Goal: Information Seeking & Learning: Learn about a topic

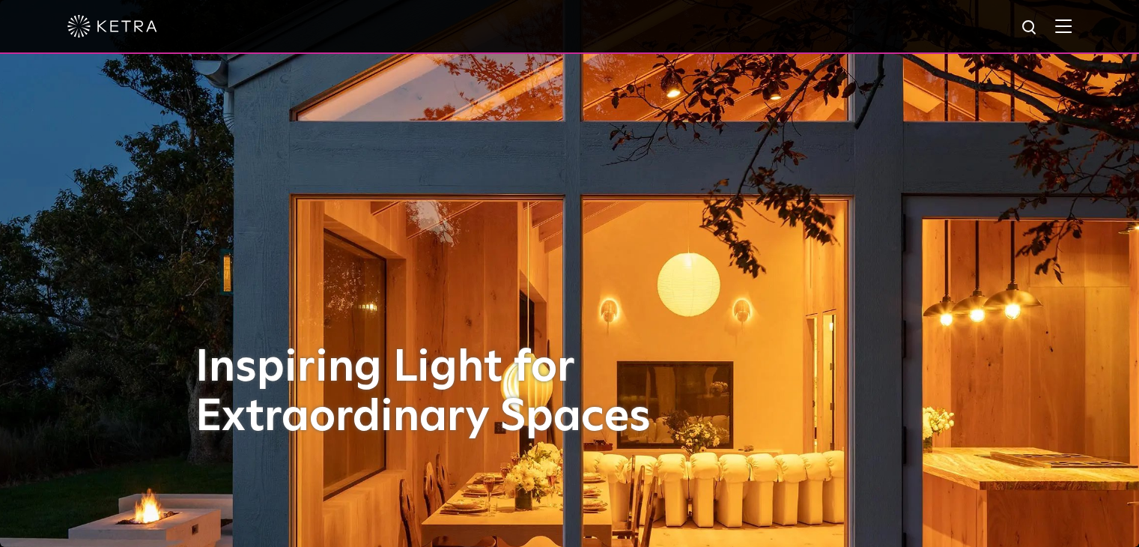
click at [1072, 22] on img at bounding box center [1063, 26] width 16 height 14
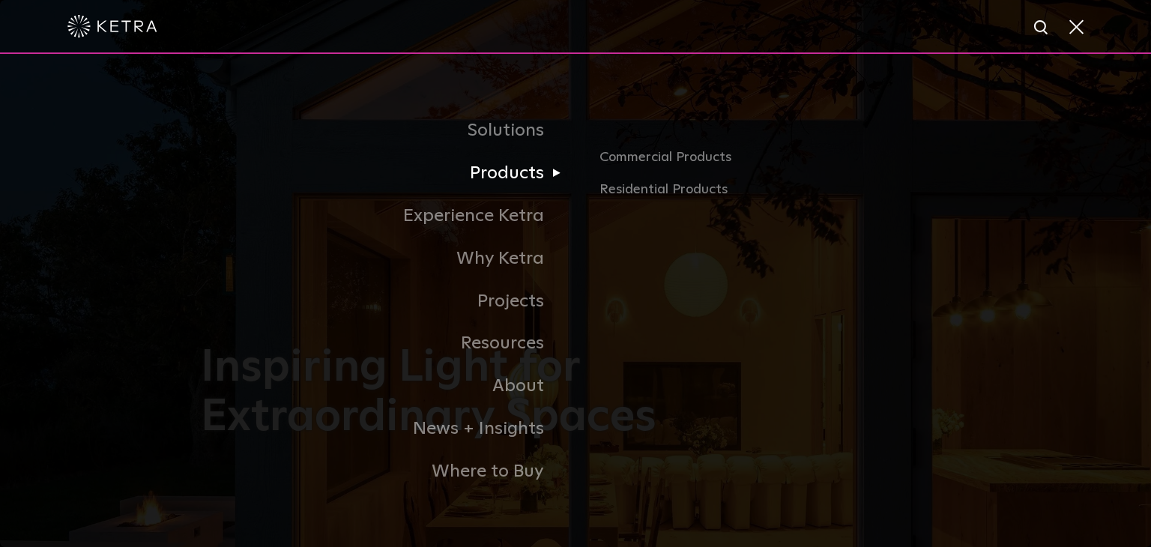
click at [496, 184] on link "Products" at bounding box center [388, 173] width 375 height 43
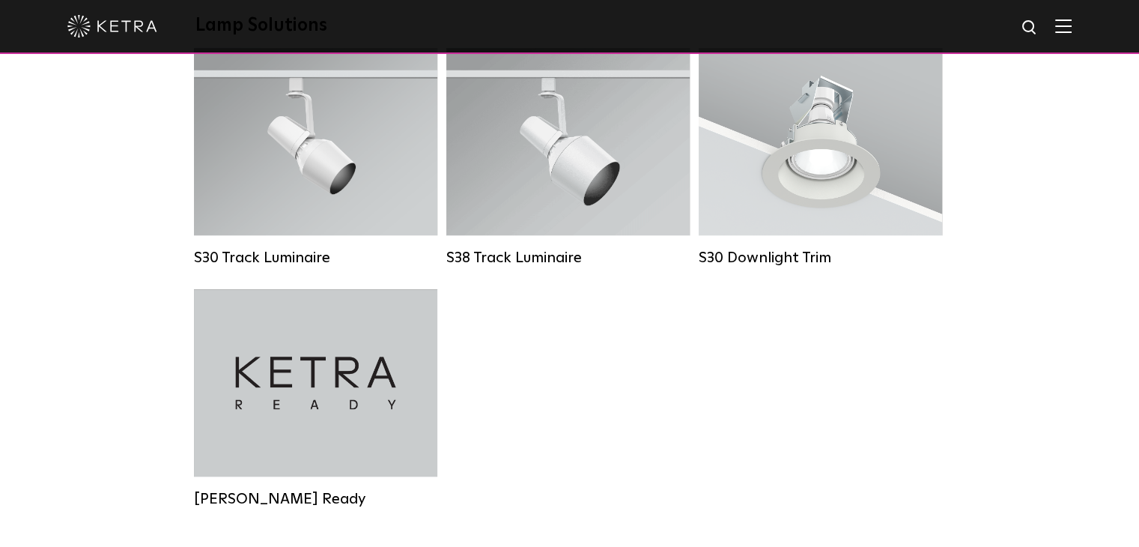
scroll to position [1423, 0]
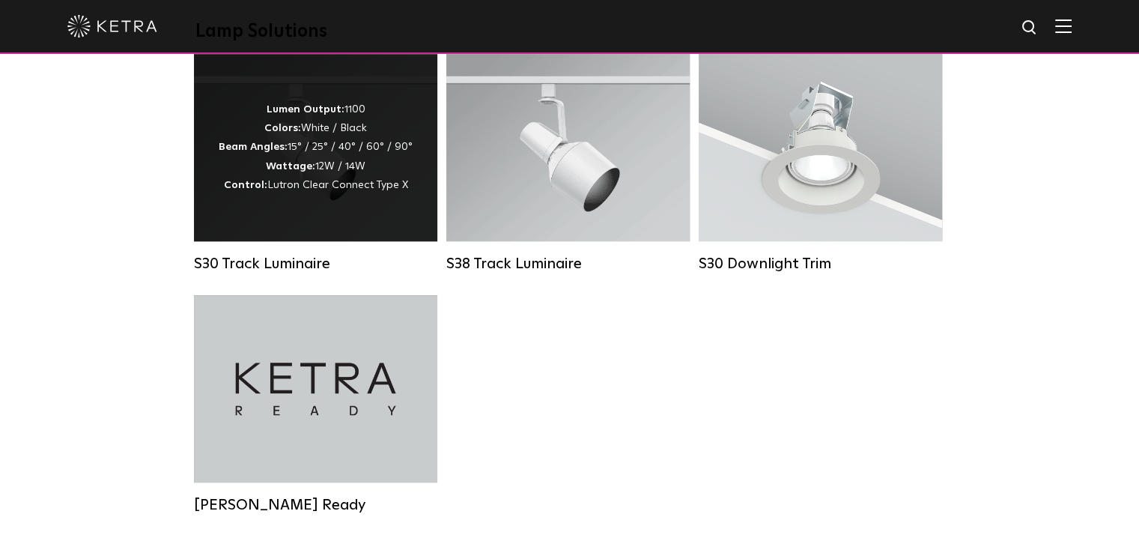
click at [287, 172] on strong "Wattage:" at bounding box center [290, 166] width 49 height 10
